Goal: Find specific page/section: Find specific page/section

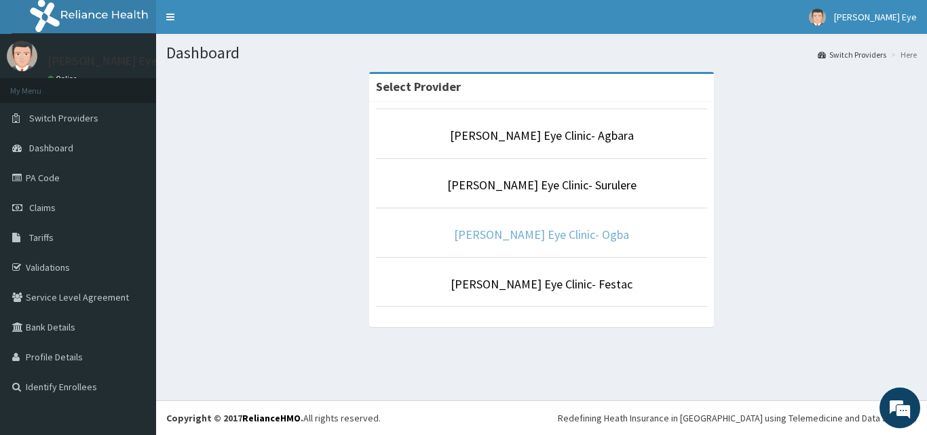
click at [562, 237] on link "Forst Eye Clinic- Ogba" at bounding box center [541, 235] width 175 height 16
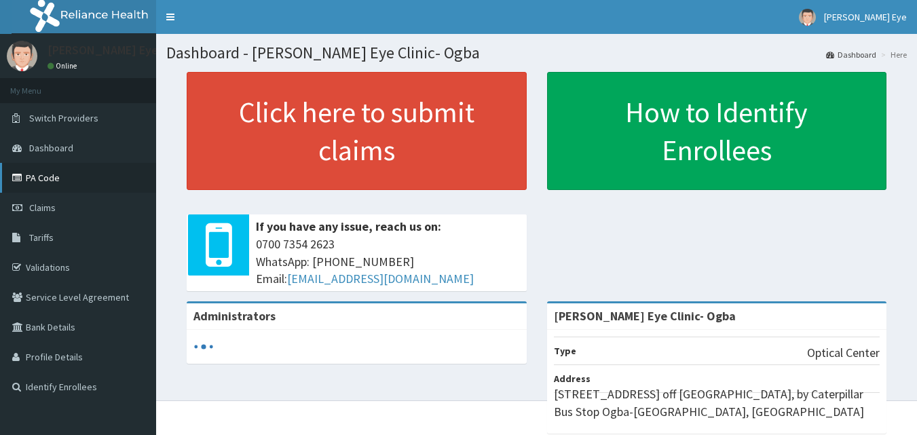
click at [57, 191] on link "PA Code" at bounding box center [78, 178] width 156 height 30
